Goal: Task Accomplishment & Management: Complete application form

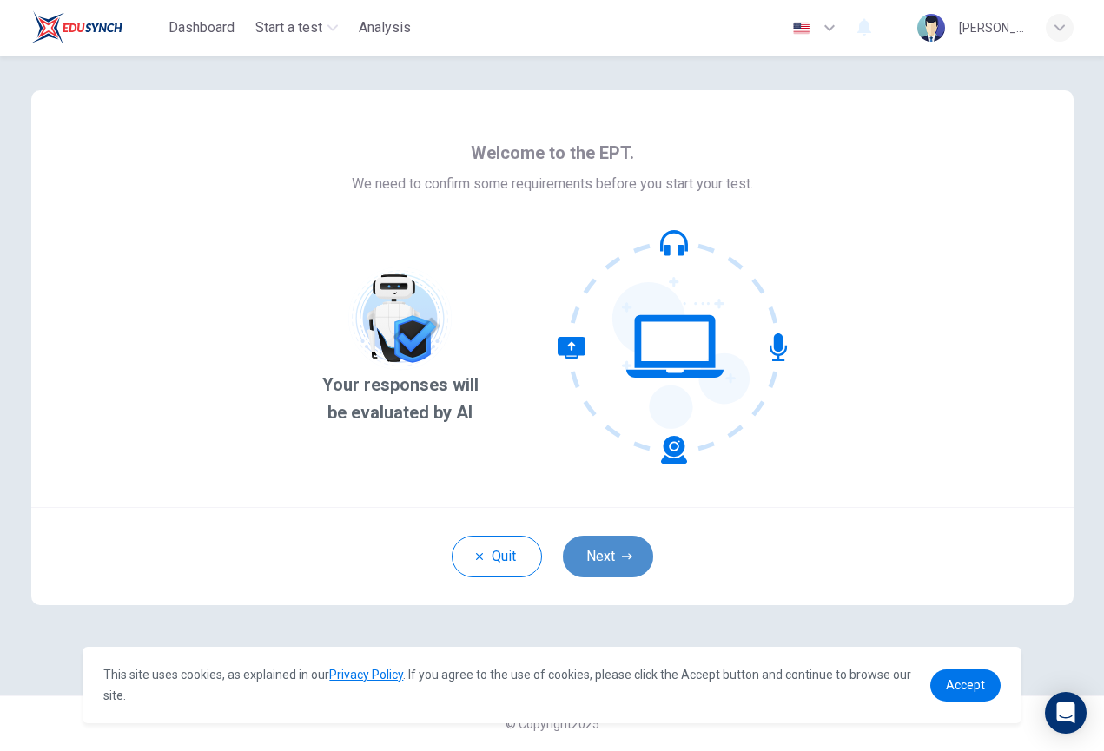
click at [618, 569] on button "Next" at bounding box center [608, 557] width 90 height 42
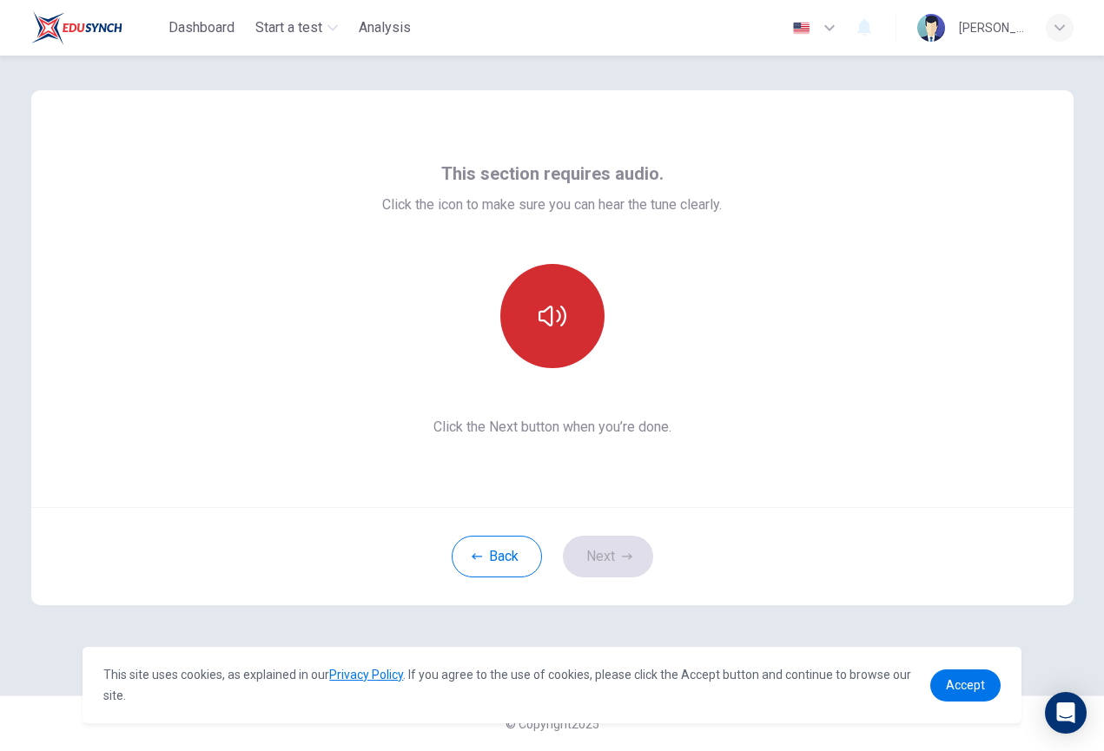
click at [582, 349] on button "button" at bounding box center [552, 316] width 104 height 104
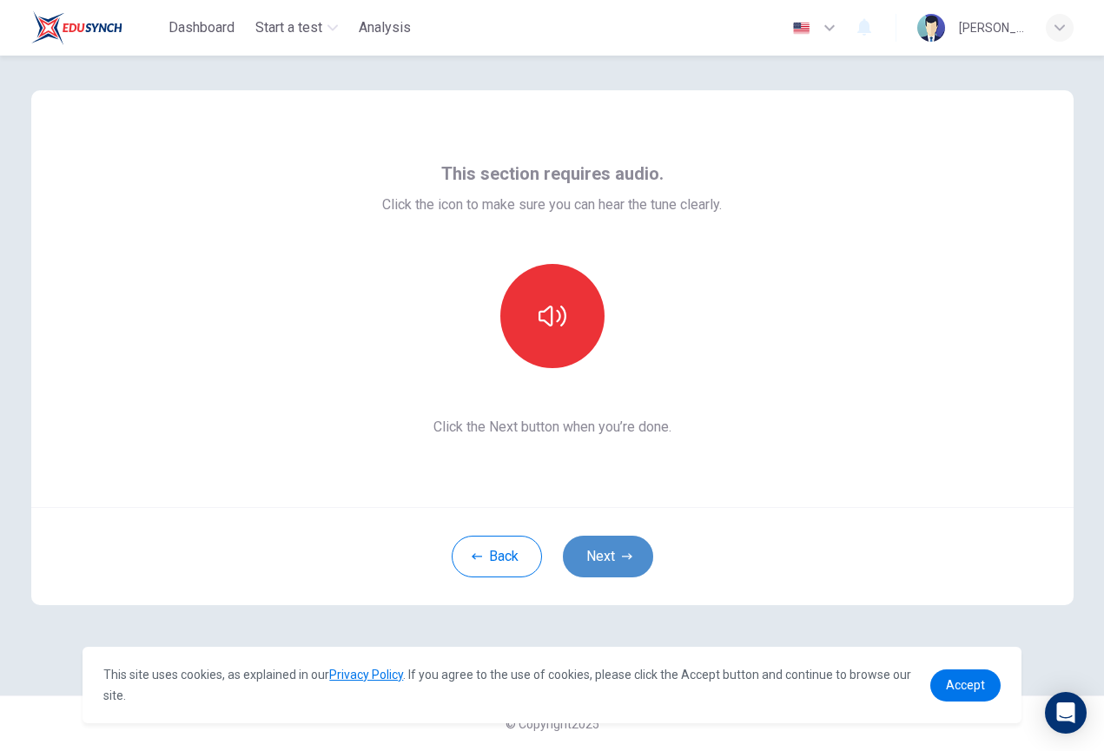
click at [607, 545] on button "Next" at bounding box center [608, 557] width 90 height 42
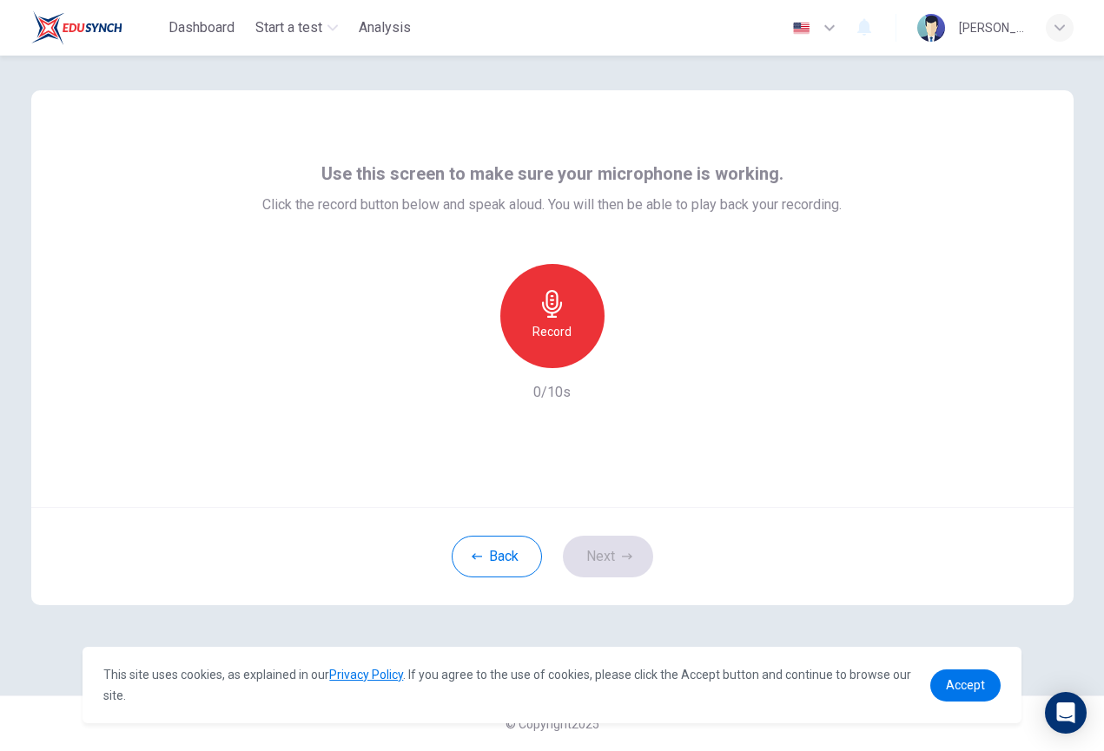
click at [556, 330] on h6 "Record" at bounding box center [551, 331] width 39 height 21
click at [568, 340] on div "Stop" at bounding box center [552, 316] width 104 height 104
click at [604, 545] on button "Next" at bounding box center [608, 557] width 90 height 42
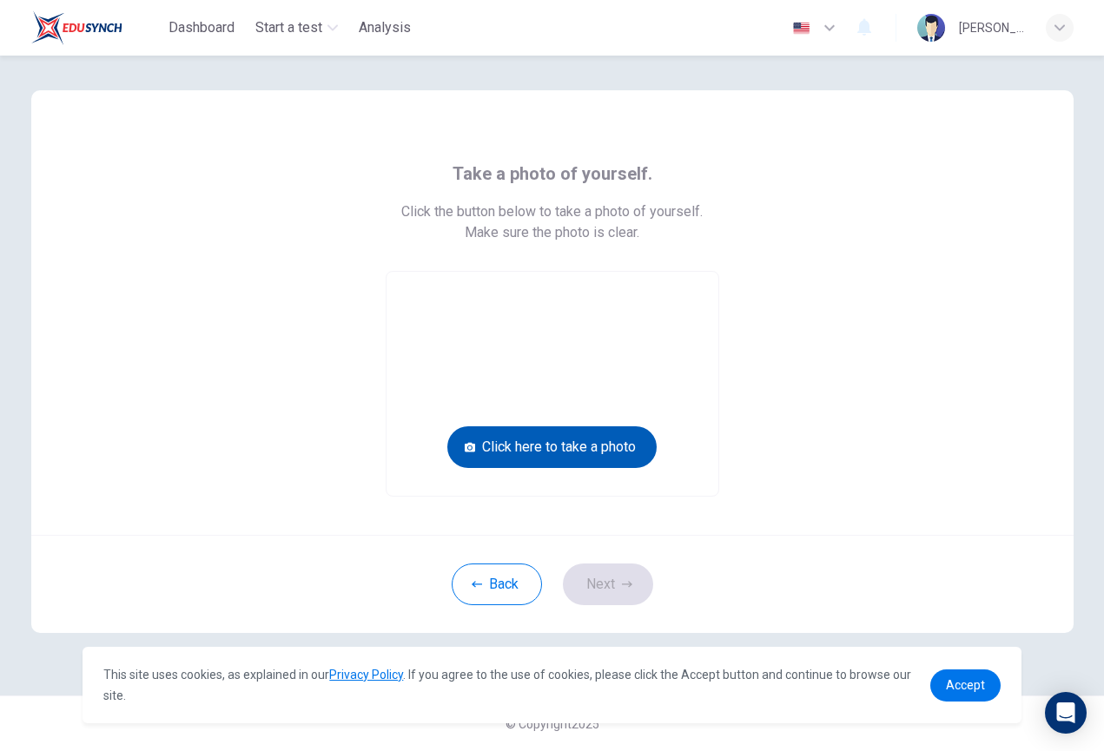
click at [545, 449] on button "Click here to take a photo" at bounding box center [551, 447] width 209 height 42
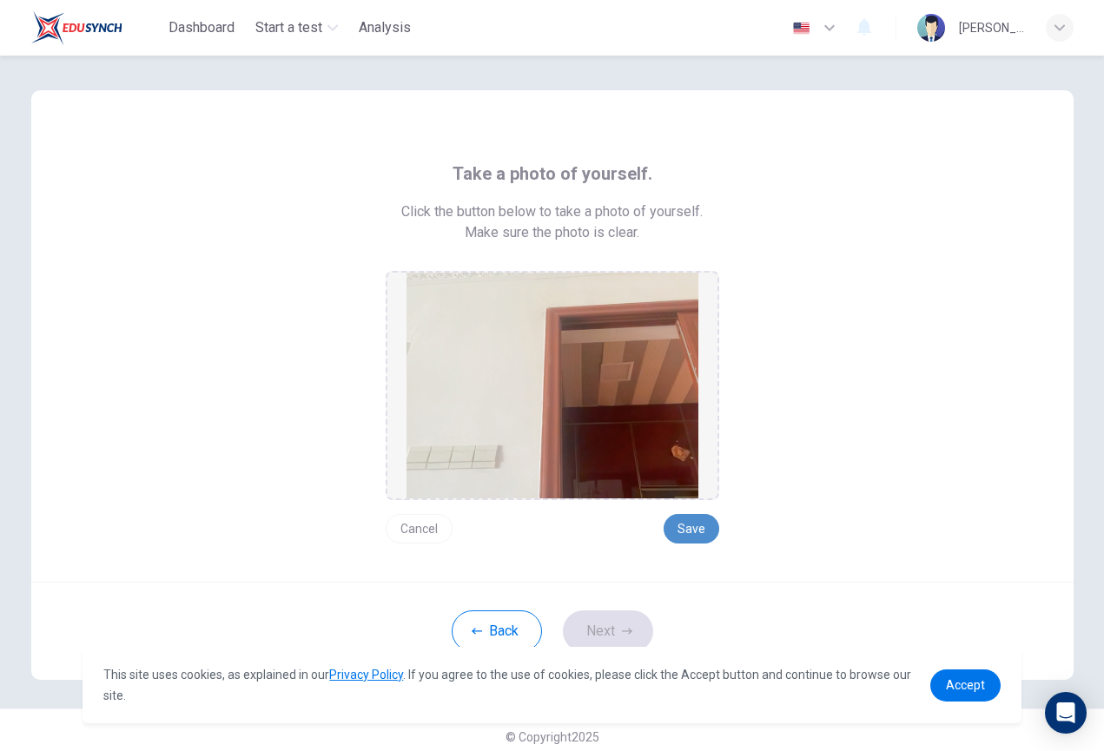
click at [701, 529] on button "Save" at bounding box center [692, 529] width 56 height 30
click at [696, 532] on button "Save" at bounding box center [692, 529] width 56 height 30
click at [606, 627] on button "Next" at bounding box center [608, 632] width 90 height 42
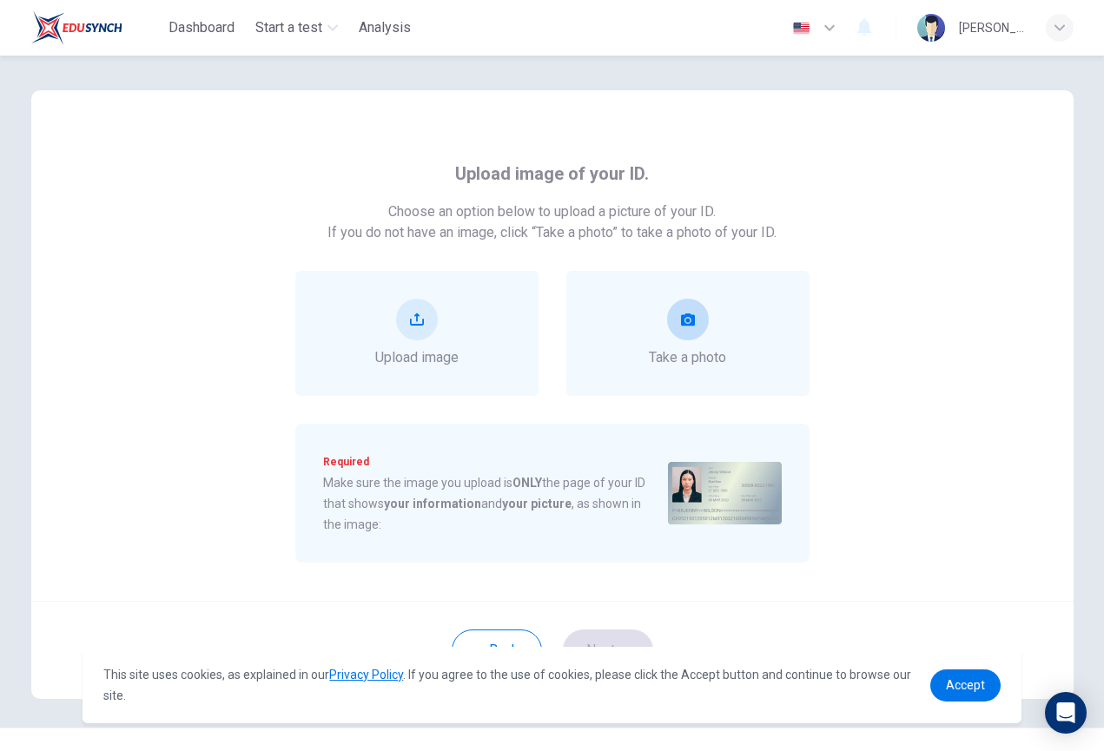
click at [710, 329] on div "Take a photo" at bounding box center [687, 333] width 77 height 69
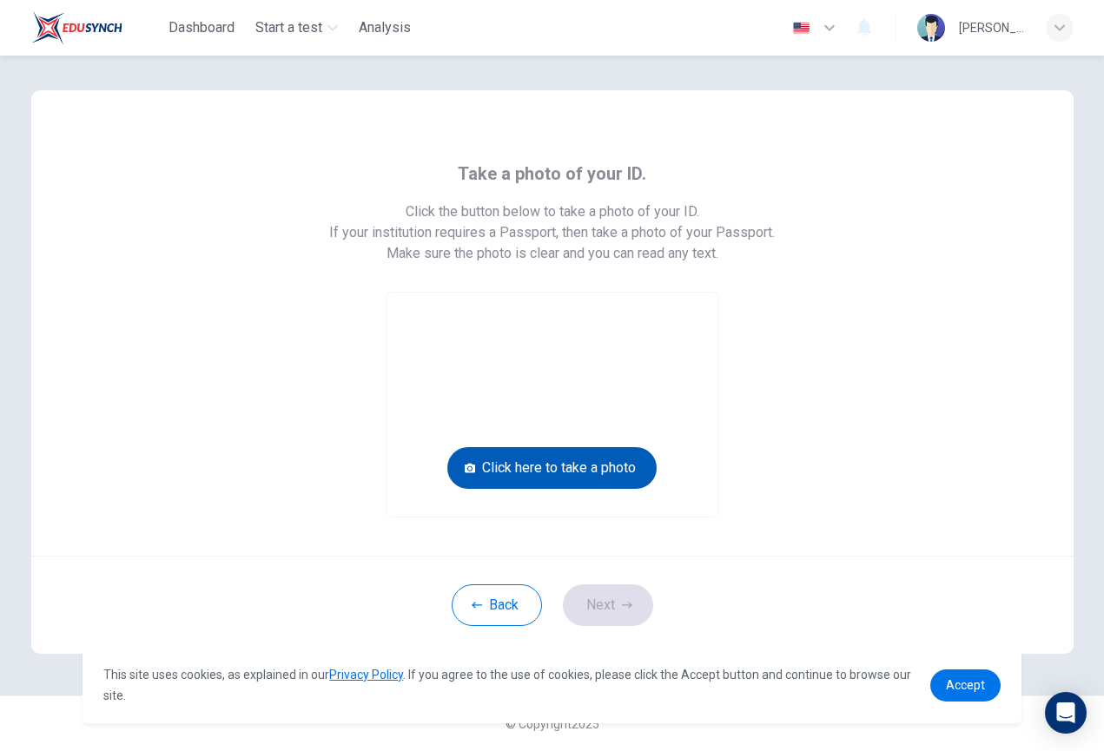
click at [598, 464] on button "Click here to take a photo" at bounding box center [551, 468] width 209 height 42
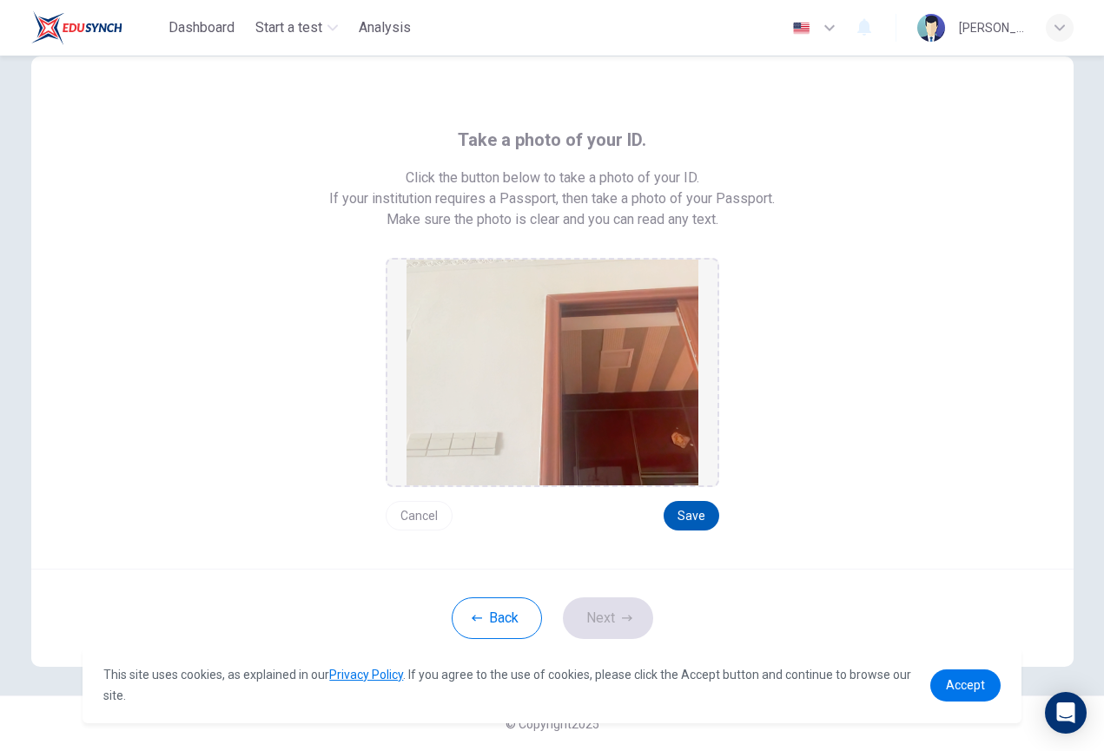
scroll to position [34, 0]
click at [694, 527] on button "Save" at bounding box center [692, 516] width 56 height 30
click at [624, 618] on icon "button" at bounding box center [627, 618] width 10 height 10
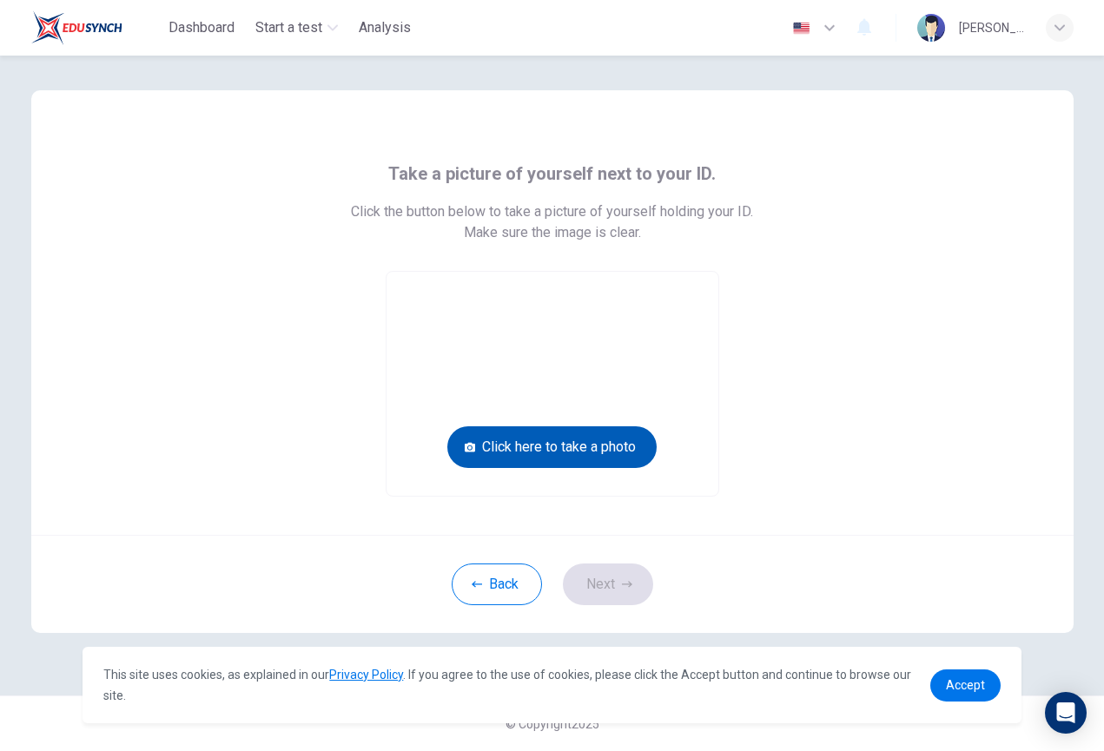
click at [594, 451] on button "Click here to take a photo" at bounding box center [551, 447] width 209 height 42
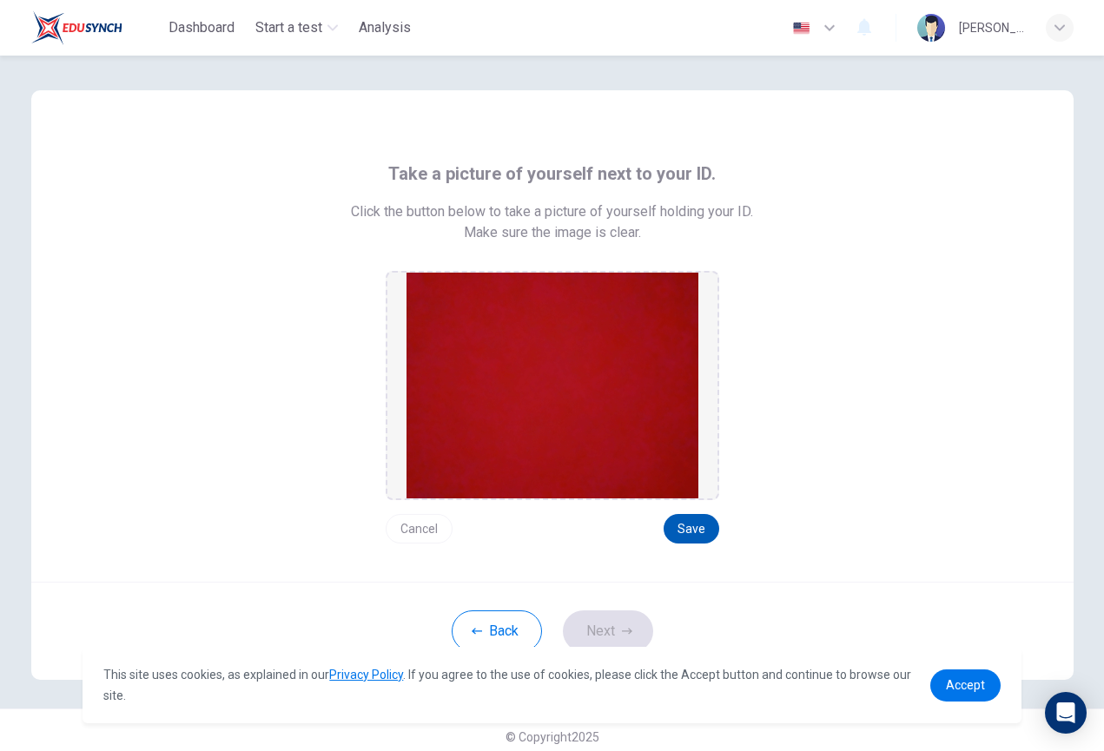
click at [704, 532] on button "Save" at bounding box center [692, 529] width 56 height 30
click at [614, 638] on button "Next" at bounding box center [608, 632] width 90 height 42
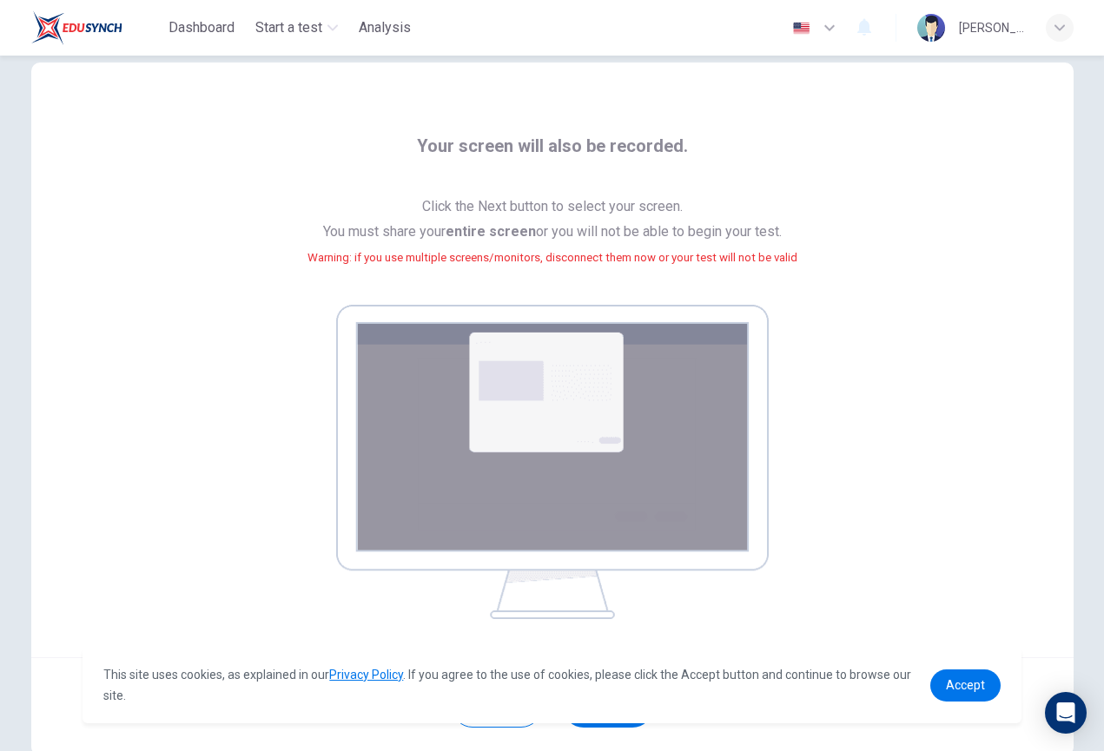
scroll to position [86, 0]
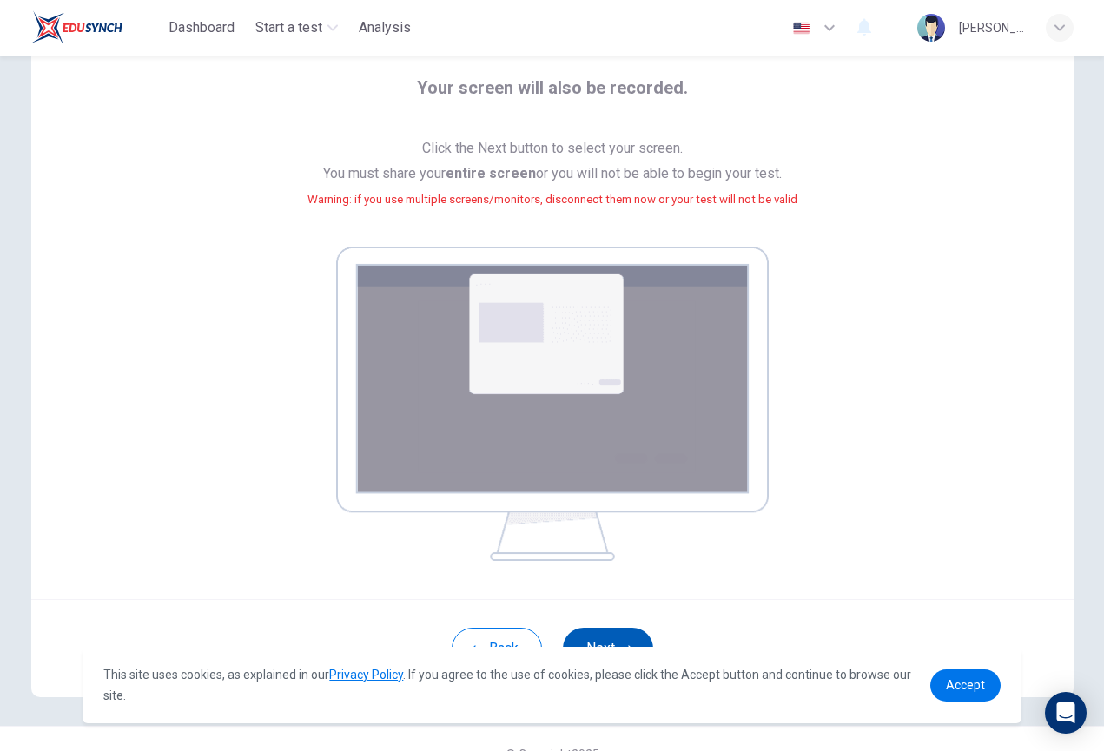
click at [623, 641] on button "Next" at bounding box center [608, 649] width 90 height 42
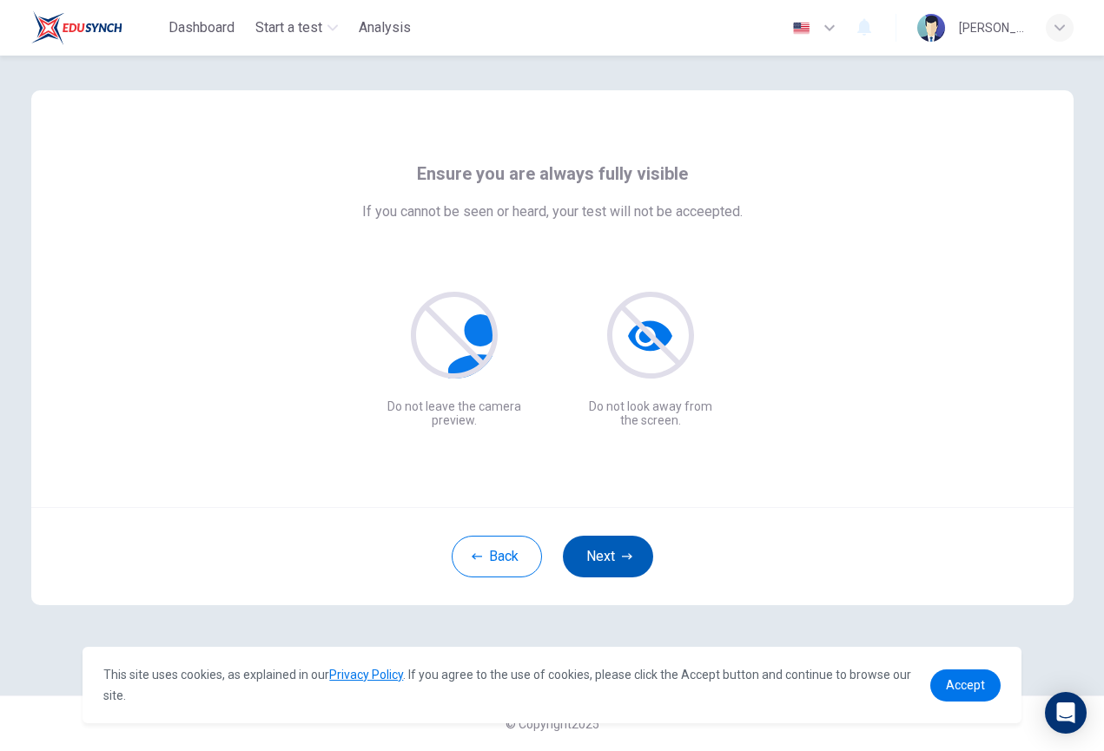
scroll to position [0, 0]
click at [973, 684] on span "Accept" at bounding box center [965, 685] width 39 height 14
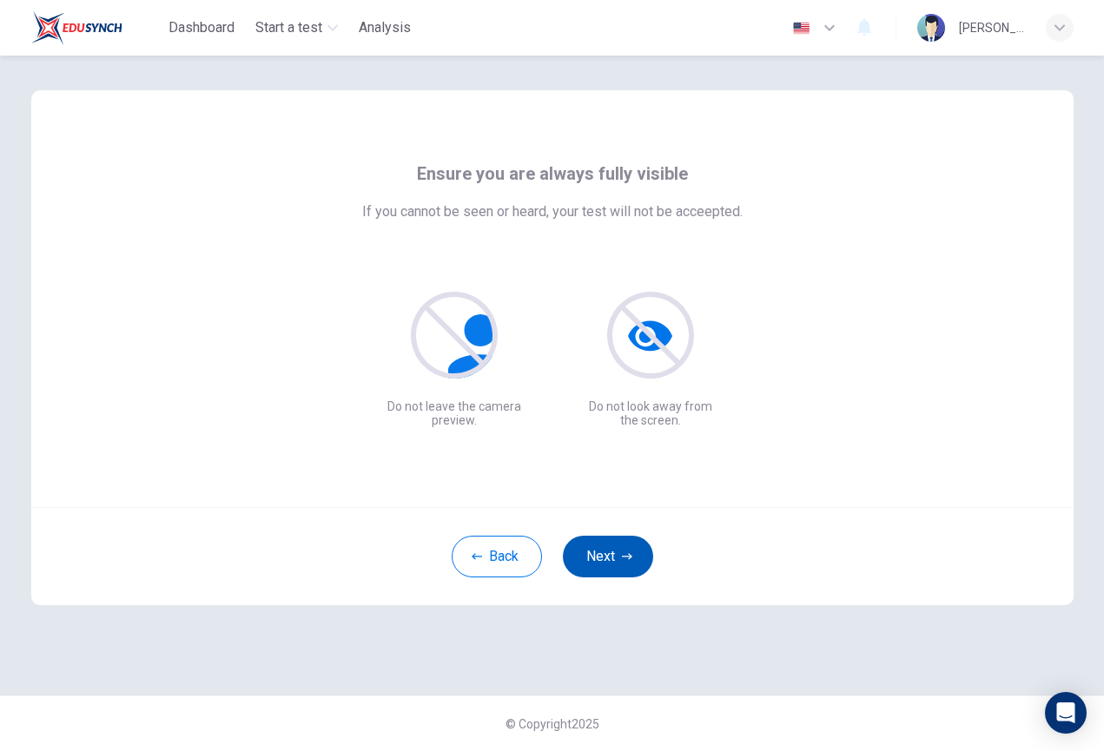
click at [591, 549] on button "Next" at bounding box center [608, 557] width 90 height 42
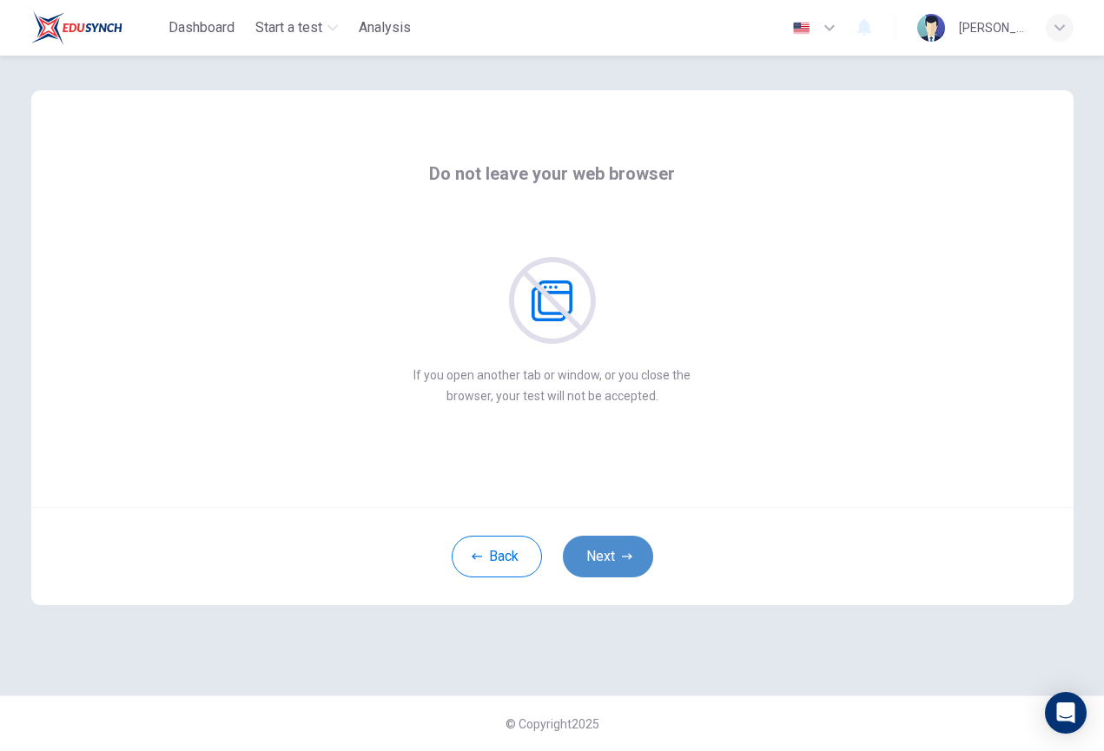
click at [604, 566] on button "Next" at bounding box center [608, 557] width 90 height 42
click at [605, 565] on button "Next" at bounding box center [608, 557] width 90 height 42
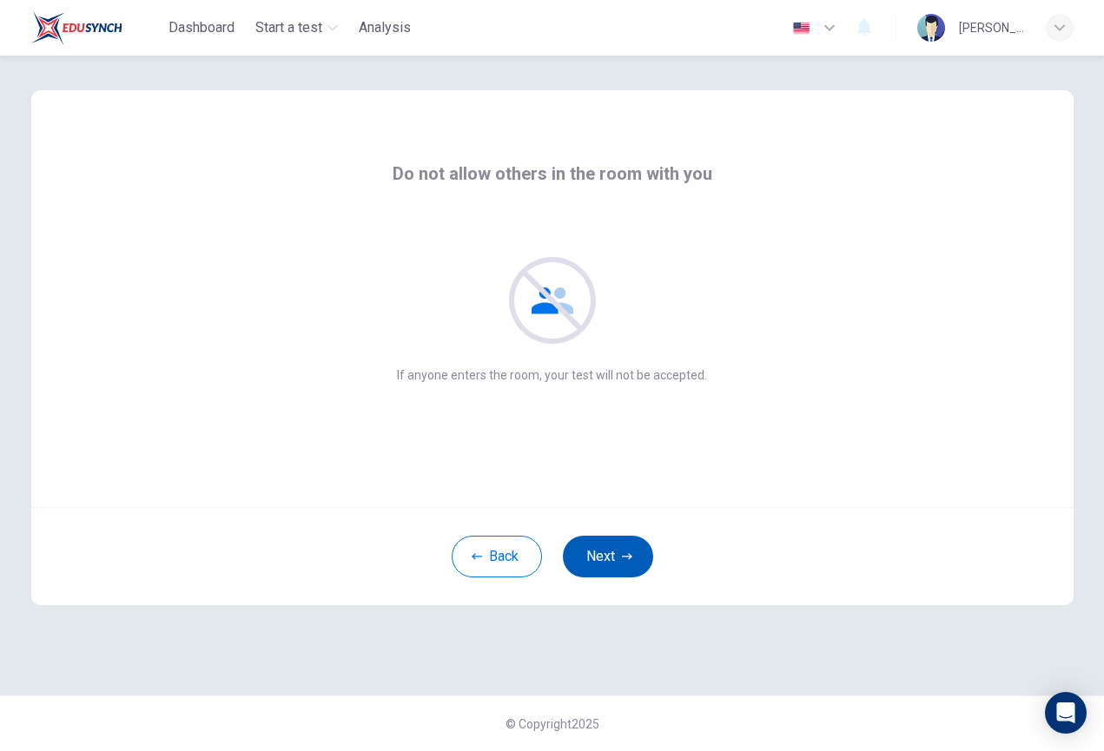
click at [605, 565] on button "Next" at bounding box center [608, 557] width 90 height 42
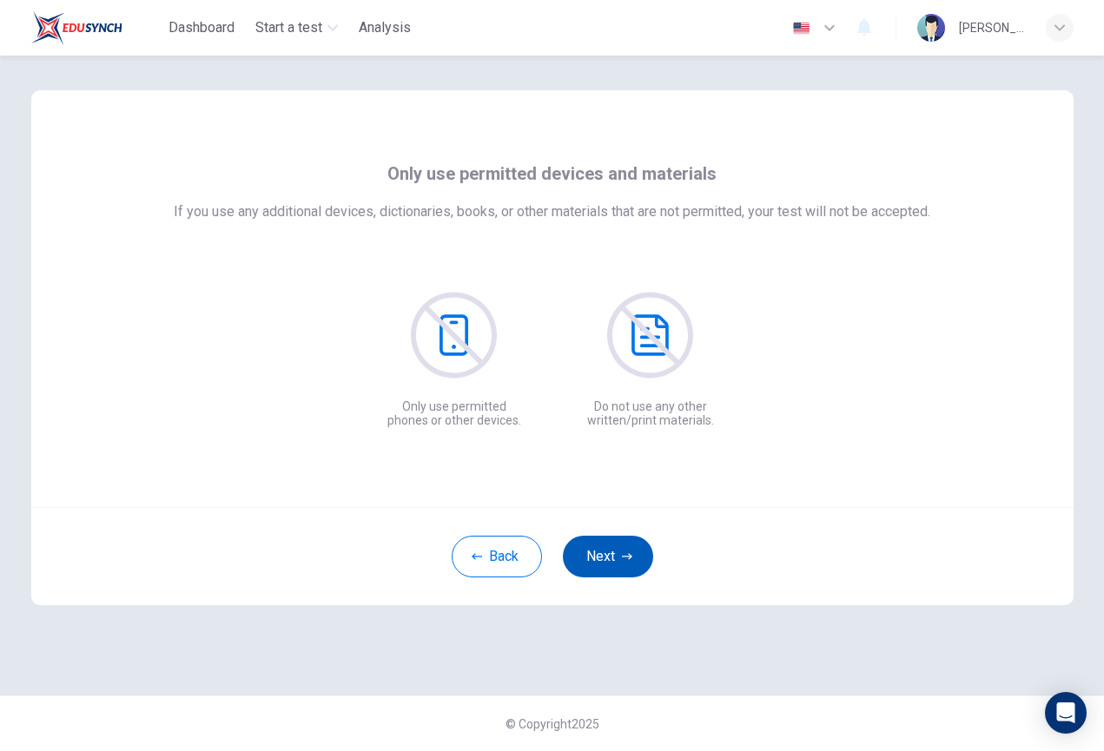
click at [605, 565] on button "Next" at bounding box center [608, 557] width 90 height 42
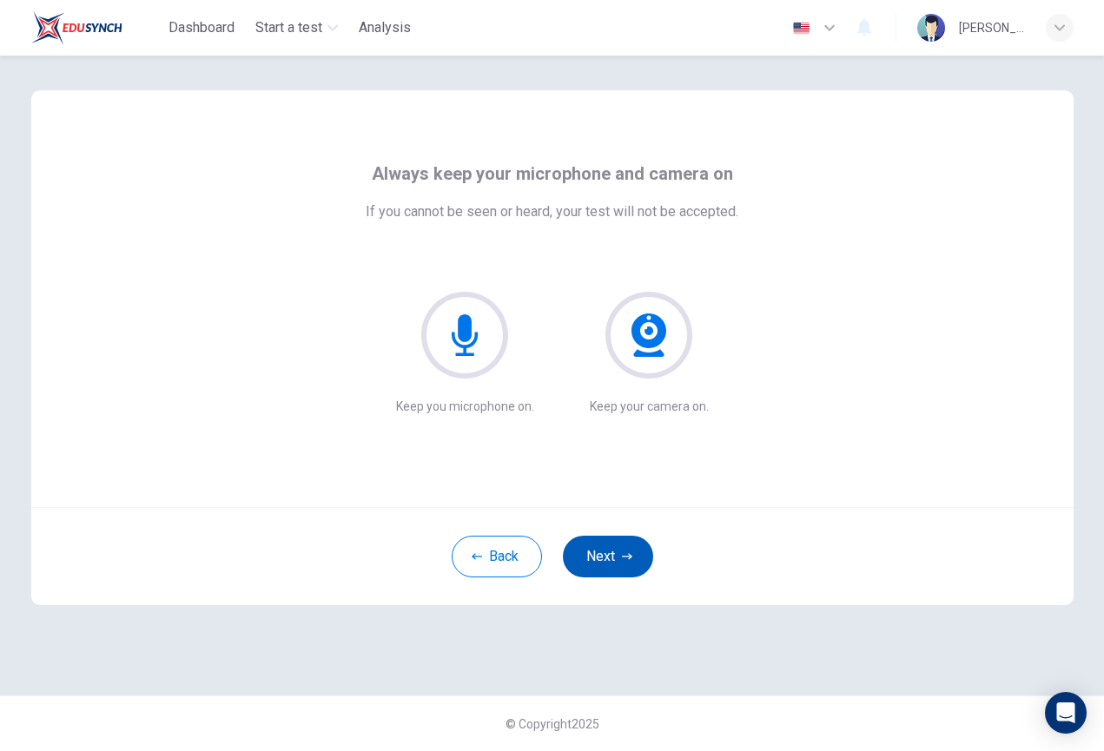
click at [605, 565] on button "Next" at bounding box center [608, 557] width 90 height 42
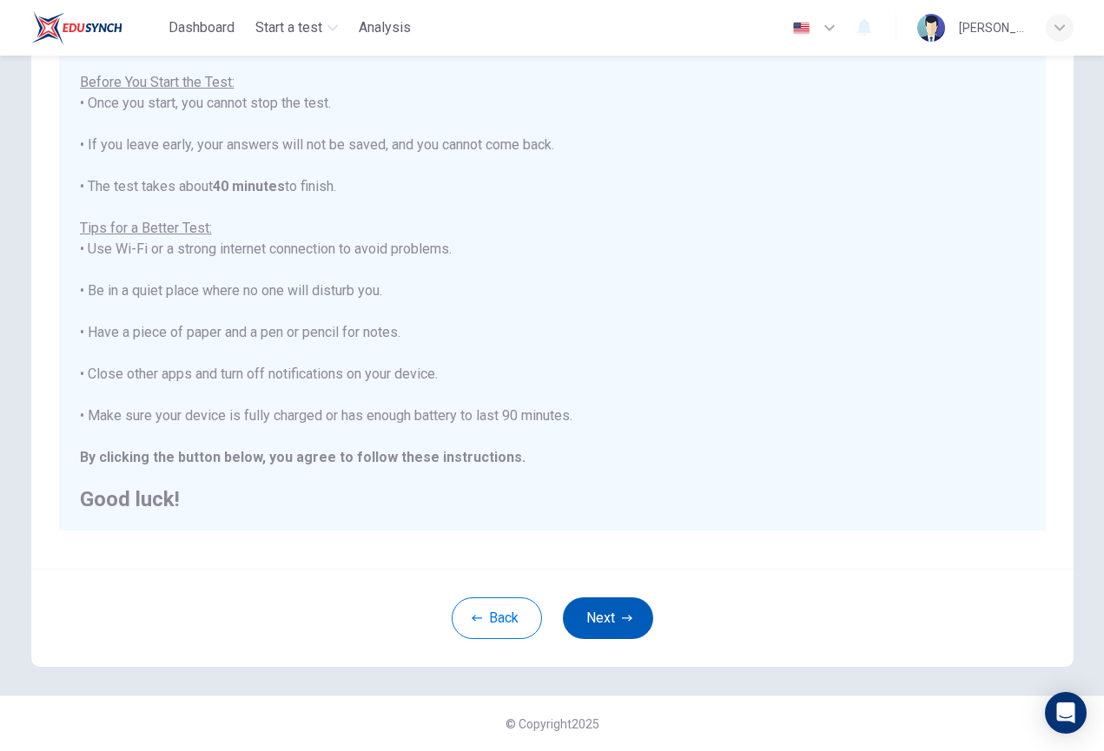
scroll to position [160, 0]
click at [604, 606] on button "Next" at bounding box center [608, 619] width 90 height 42
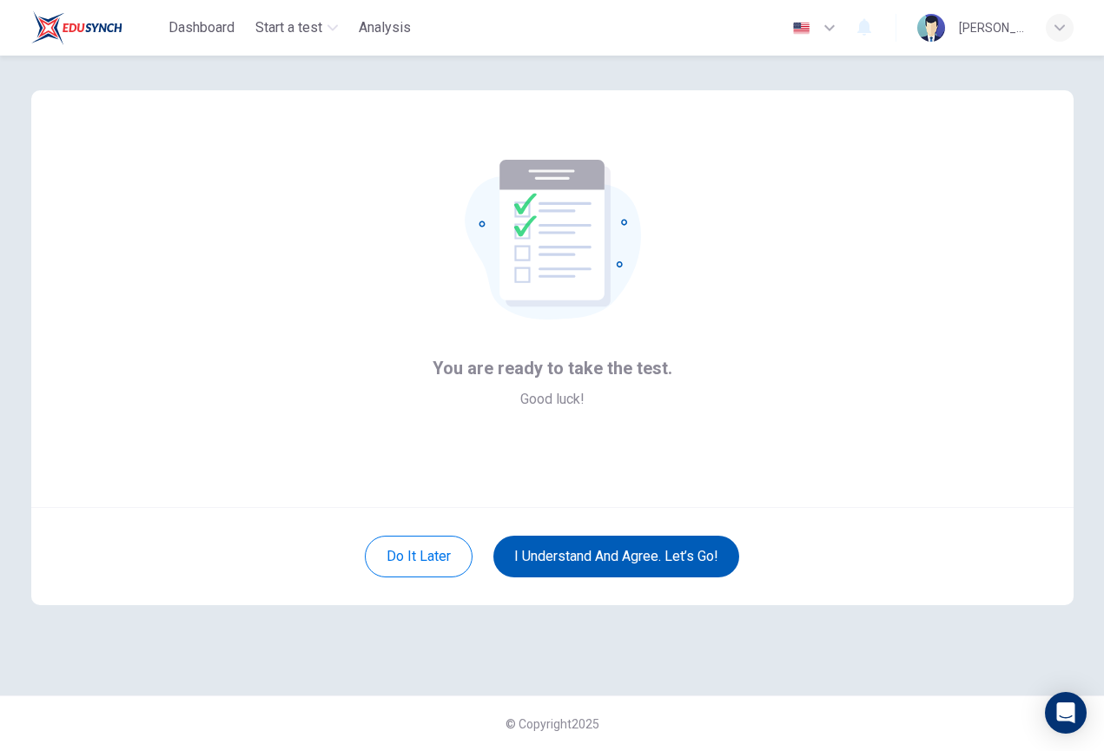
click at [611, 560] on button "I understand and agree. Let’s go!" at bounding box center [616, 557] width 246 height 42
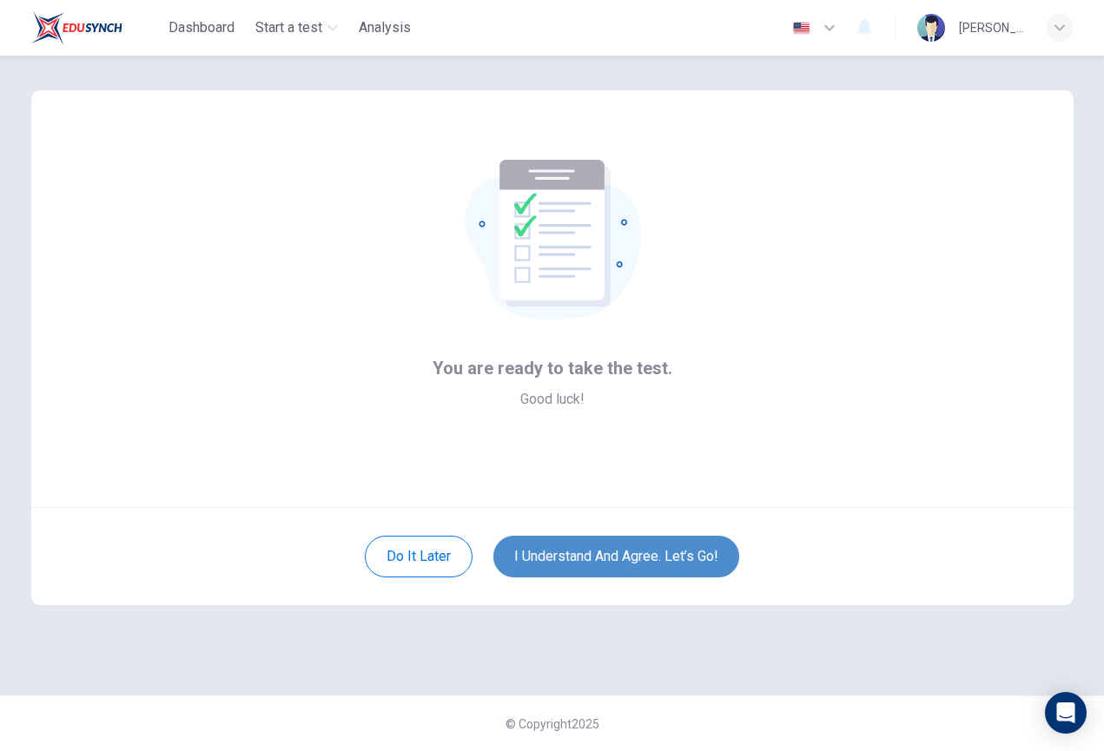
click at [611, 560] on button "I understand and agree. Let’s go!" at bounding box center [616, 557] width 246 height 42
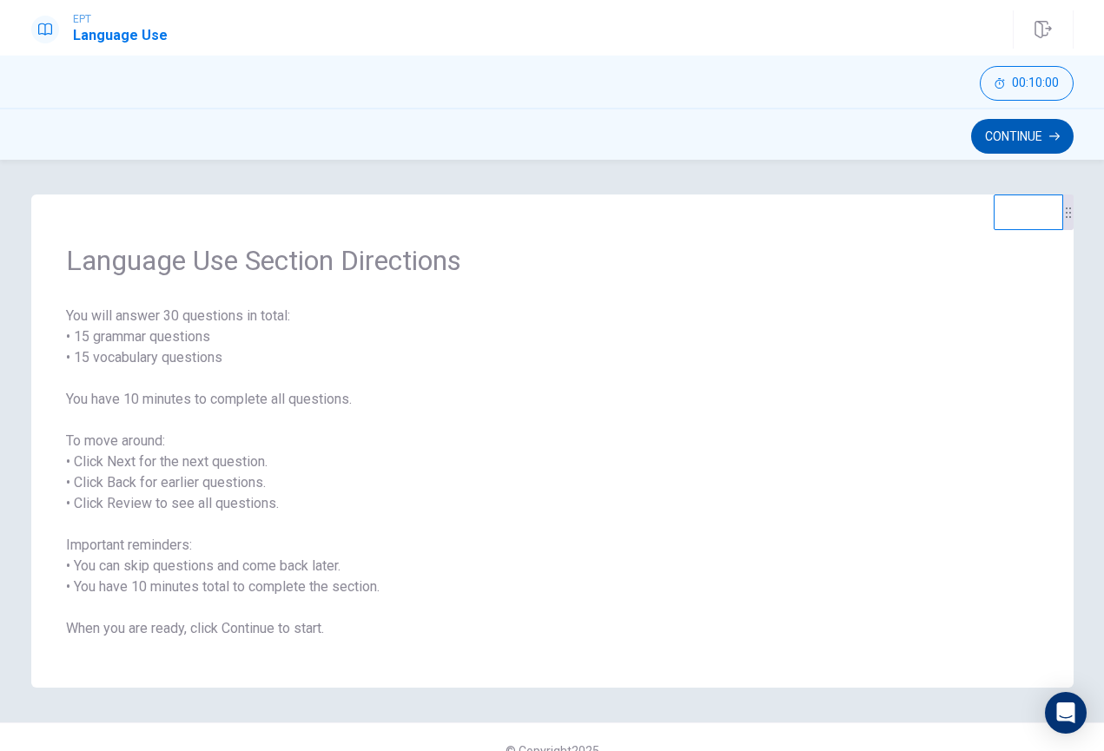
click at [1008, 142] on button "Continue" at bounding box center [1022, 136] width 102 height 35
